Goal: Task Accomplishment & Management: Complete application form

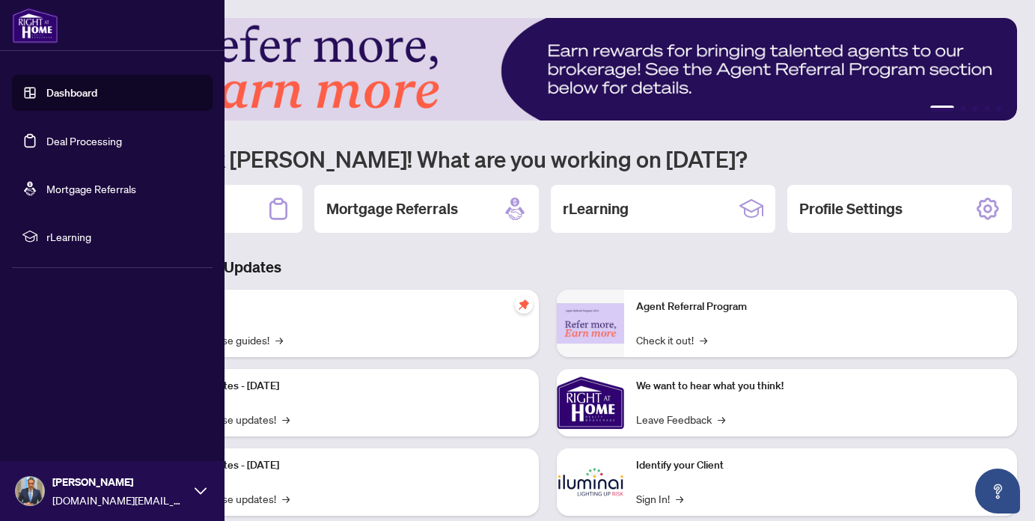
click at [72, 140] on link "Deal Processing" at bounding box center [84, 140] width 76 height 13
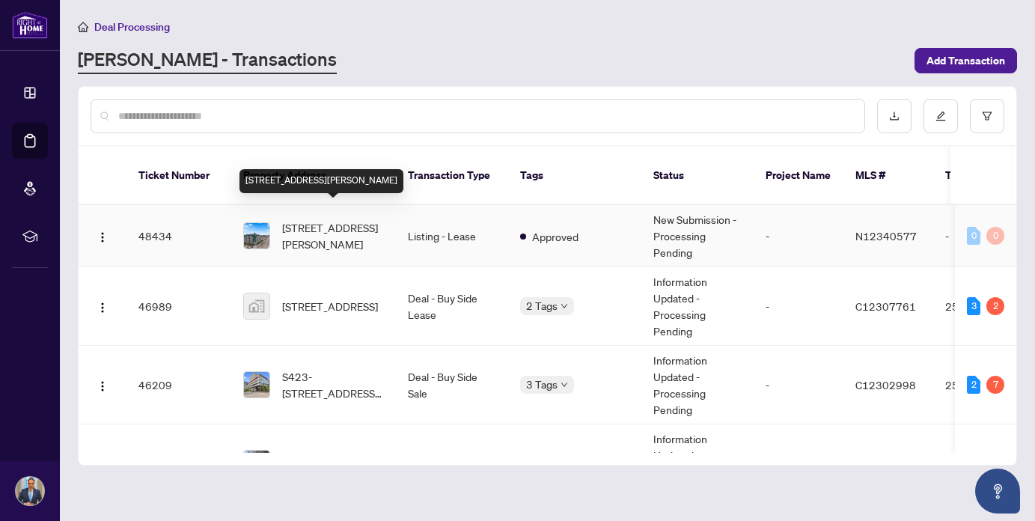
click at [356, 219] on span "[STREET_ADDRESS][PERSON_NAME]" at bounding box center [333, 235] width 102 height 33
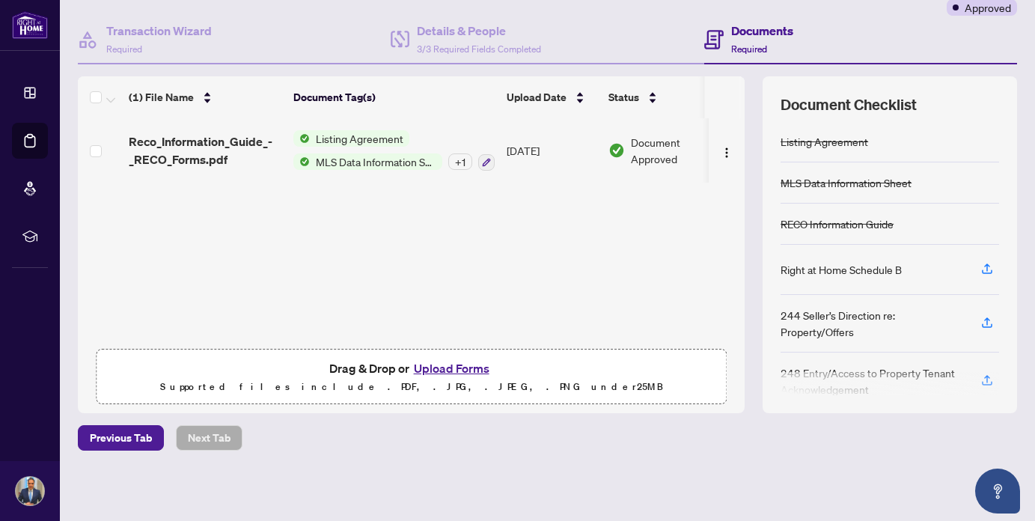
scroll to position [128, 0]
click at [459, 370] on button "Upload Forms" at bounding box center [451, 368] width 85 height 19
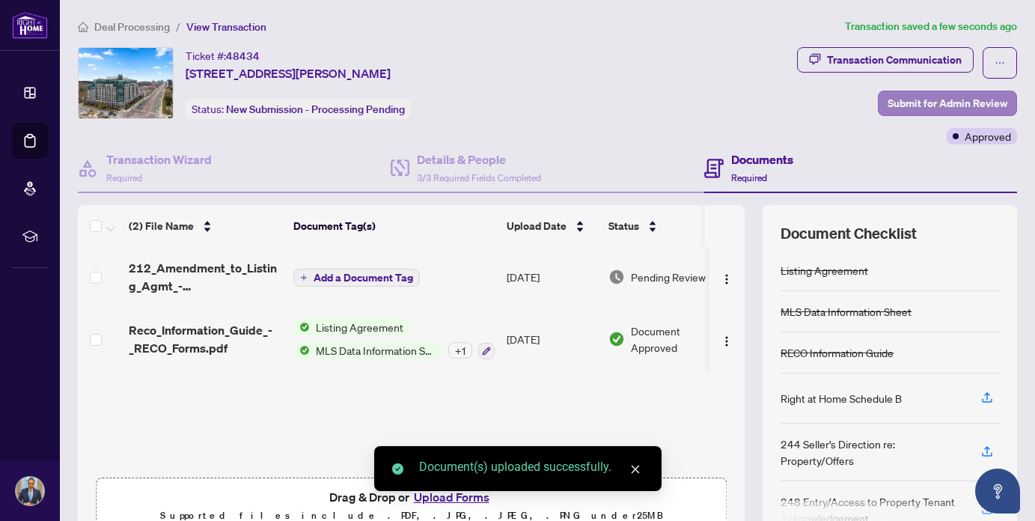
scroll to position [0, 0]
click at [965, 106] on span "Submit for Admin Review" at bounding box center [947, 103] width 120 height 24
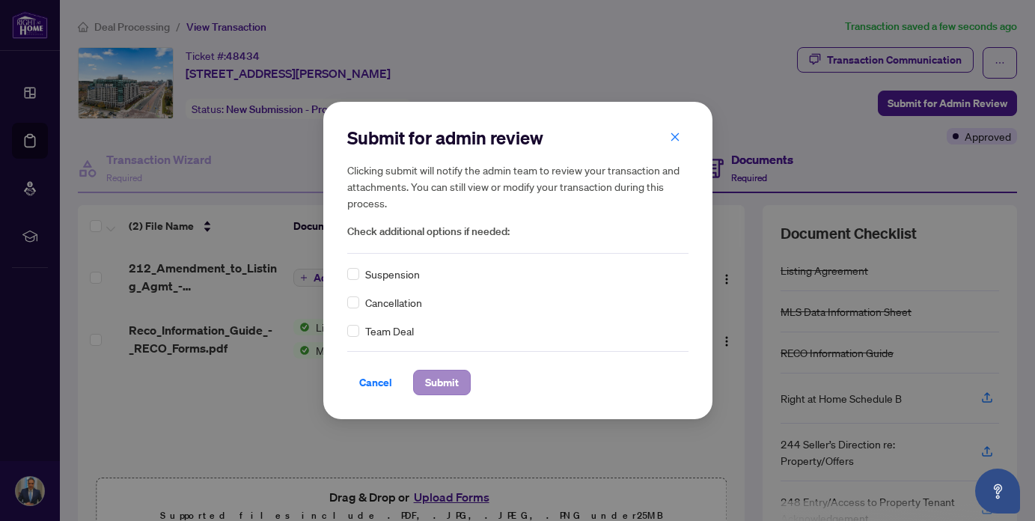
click at [440, 378] on span "Submit" at bounding box center [442, 382] width 34 height 24
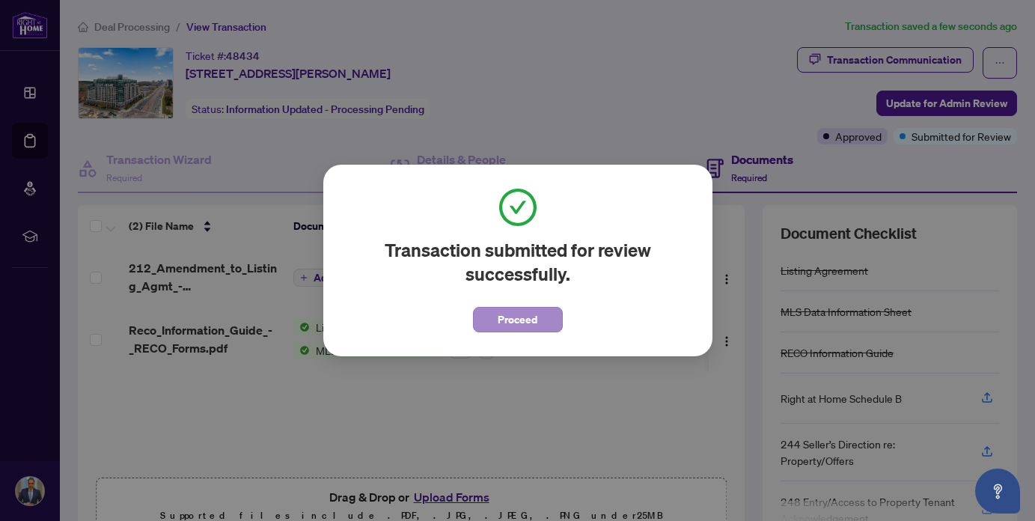
click at [506, 324] on span "Proceed" at bounding box center [518, 320] width 40 height 24
